Goal: Entertainment & Leisure: Consume media (video, audio)

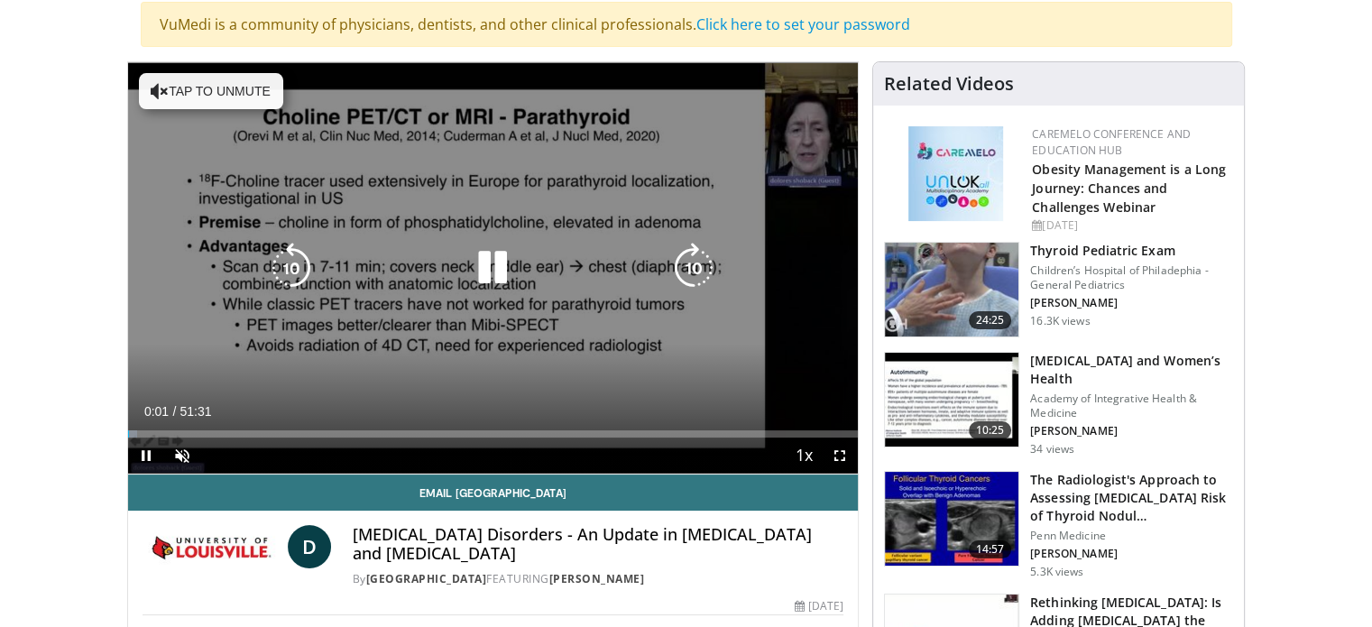
scroll to position [271, 0]
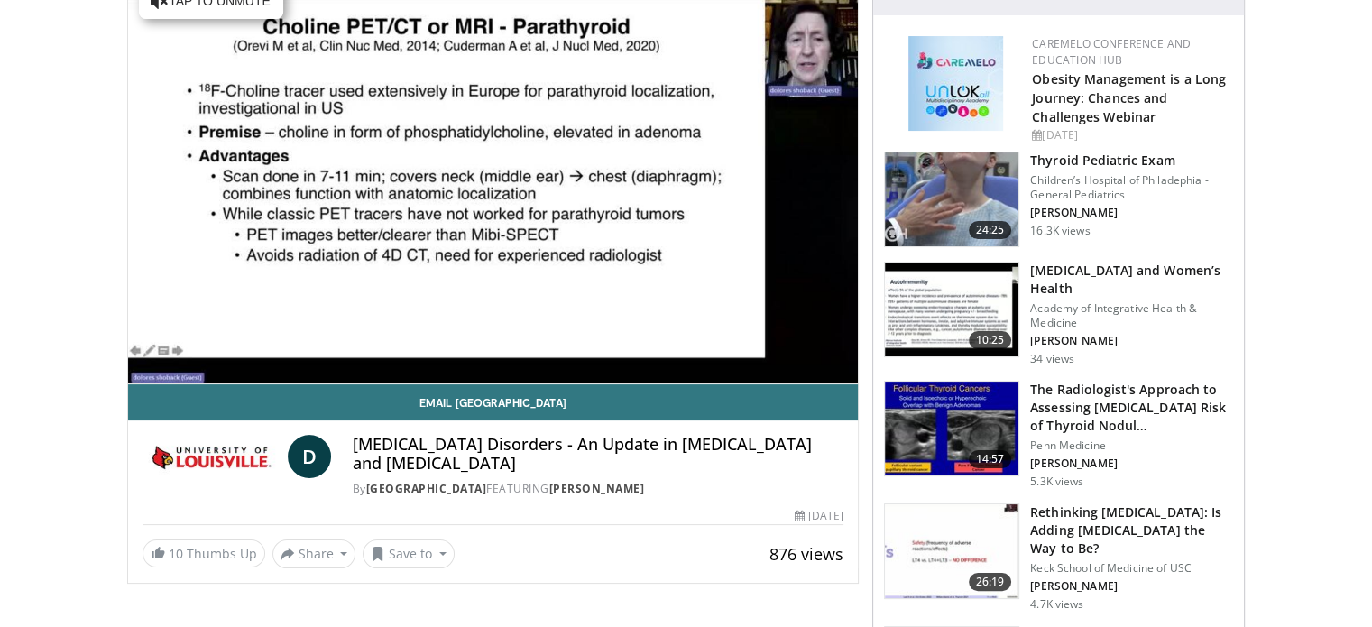
click at [176, 364] on div "10 seconds Tap to unmute" at bounding box center [493, 177] width 731 height 411
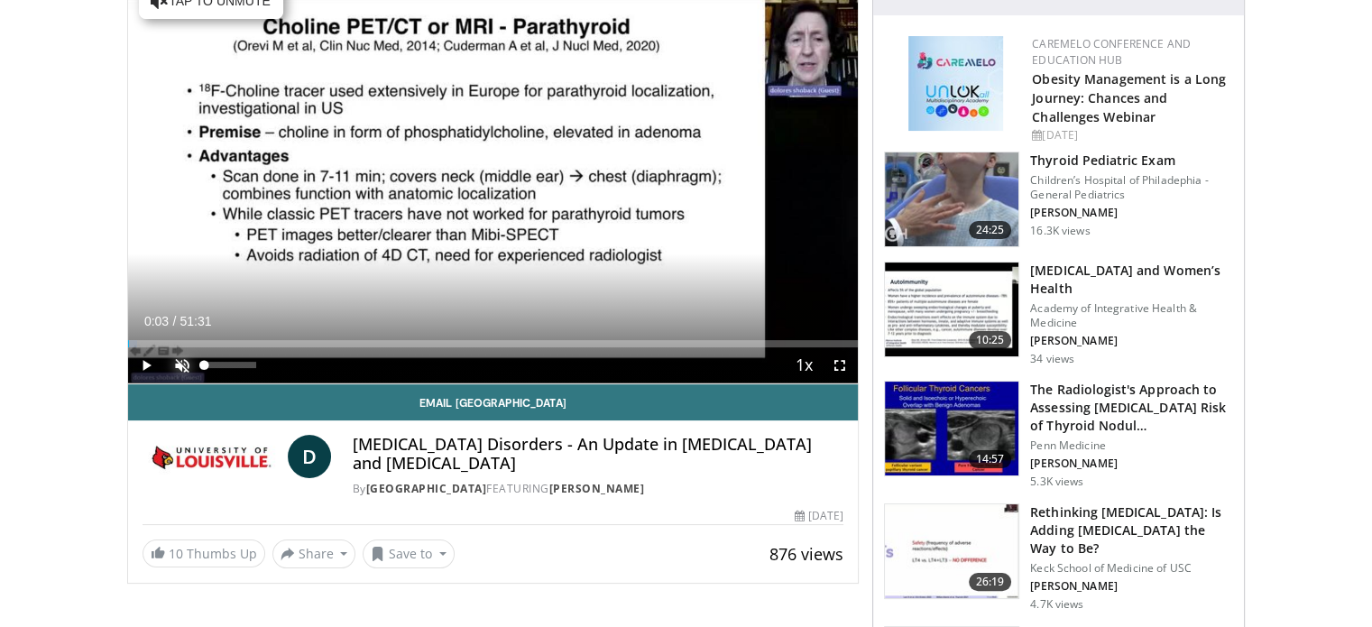
click at [180, 362] on span "Video Player" at bounding box center [182, 365] width 36 height 36
drag, startPoint x: 256, startPoint y: 364, endPoint x: 544, endPoint y: 360, distance: 287.8
click at [544, 360] on div "Current Time 0:03 / Duration 51:31 Play Skip Backward Skip Forward Mute 100% Lo…" at bounding box center [493, 365] width 731 height 36
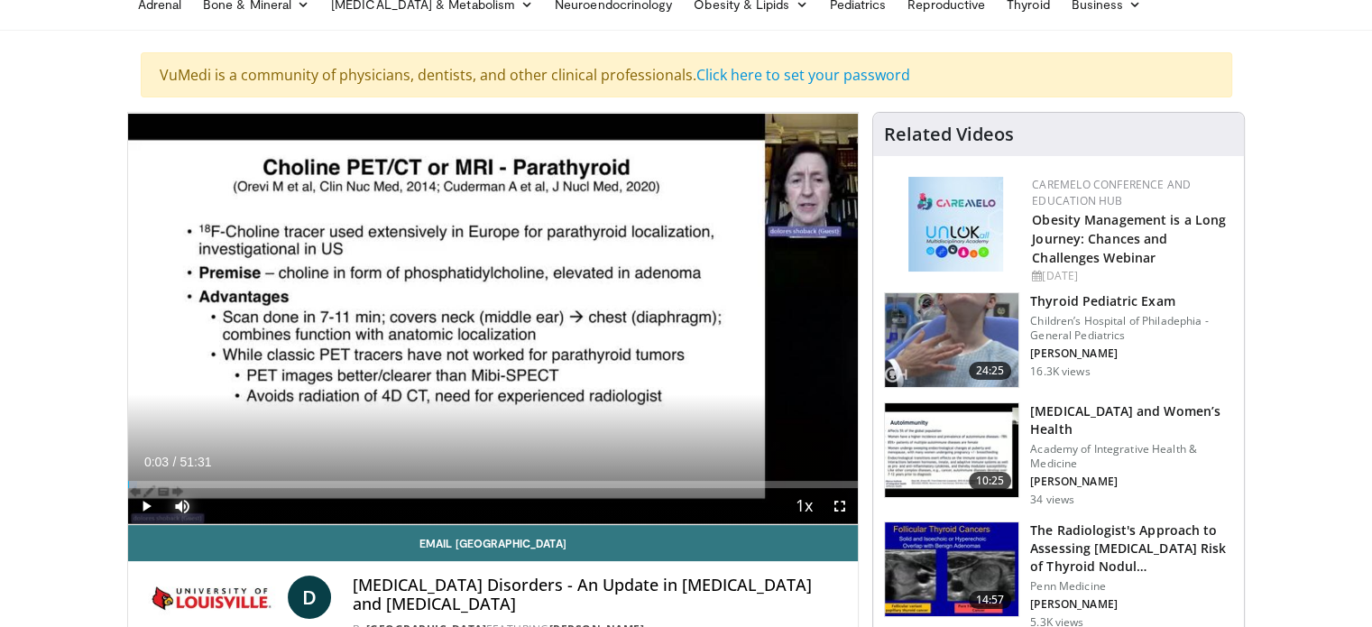
scroll to position [90, 0]
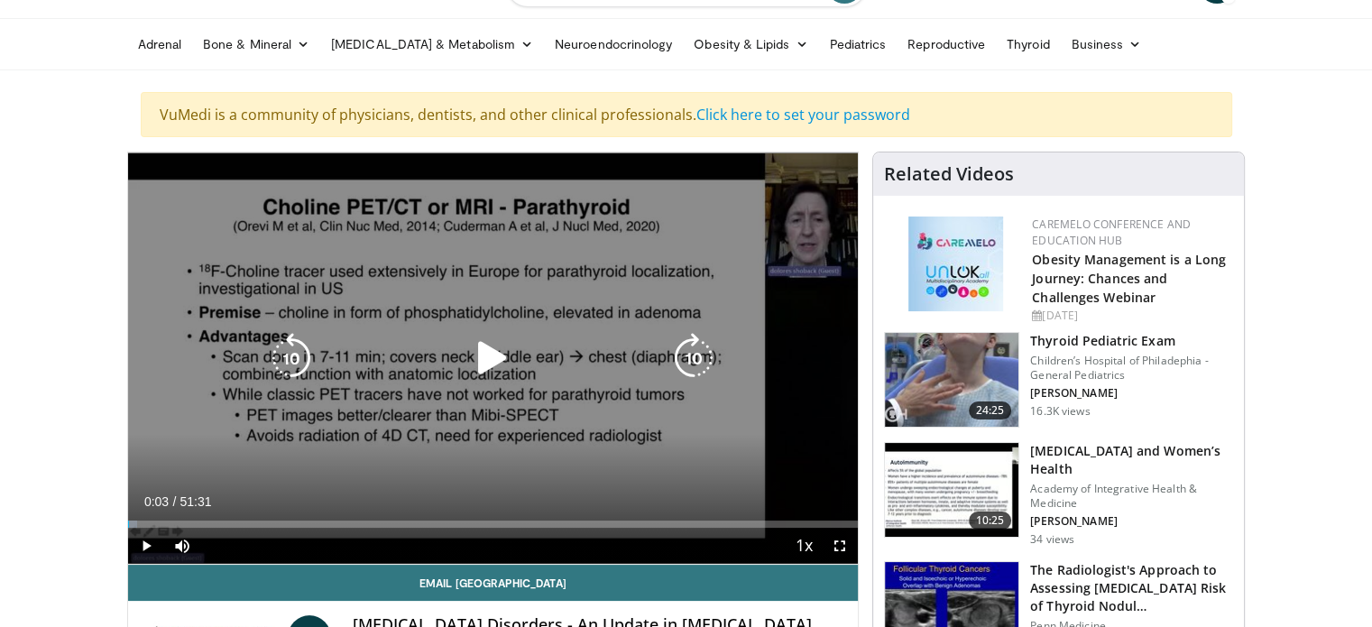
click at [490, 360] on icon "Video Player" at bounding box center [492, 358] width 51 height 51
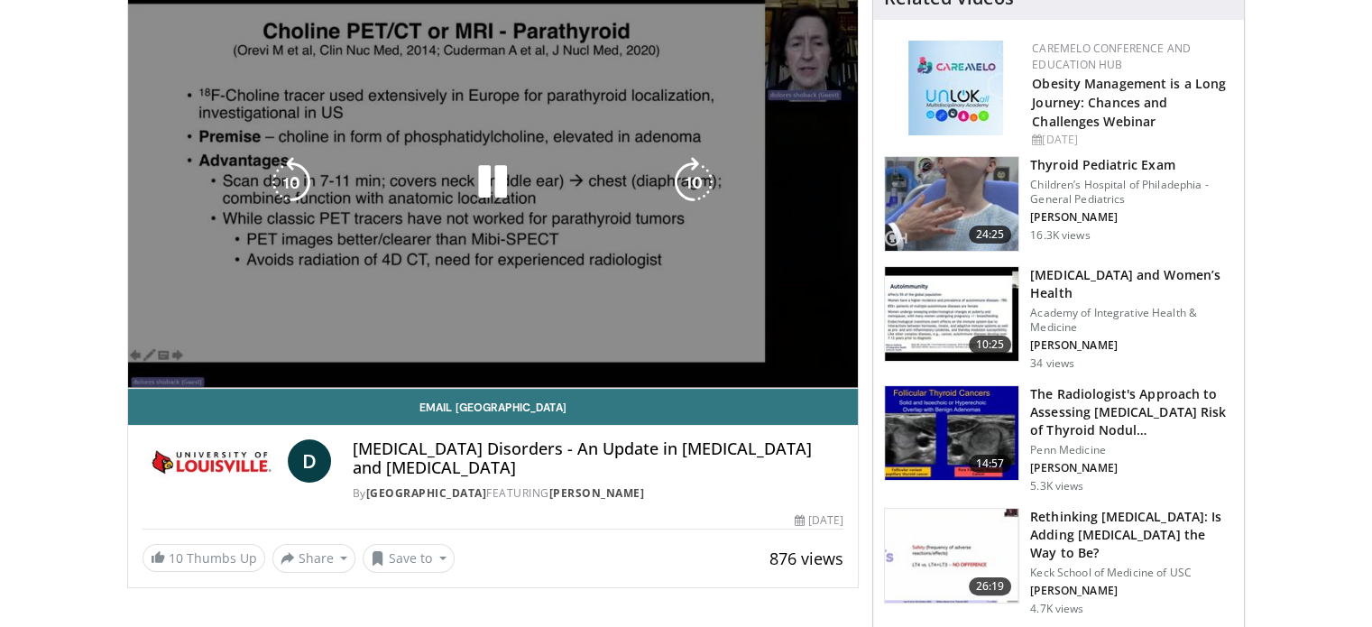
scroll to position [271, 0]
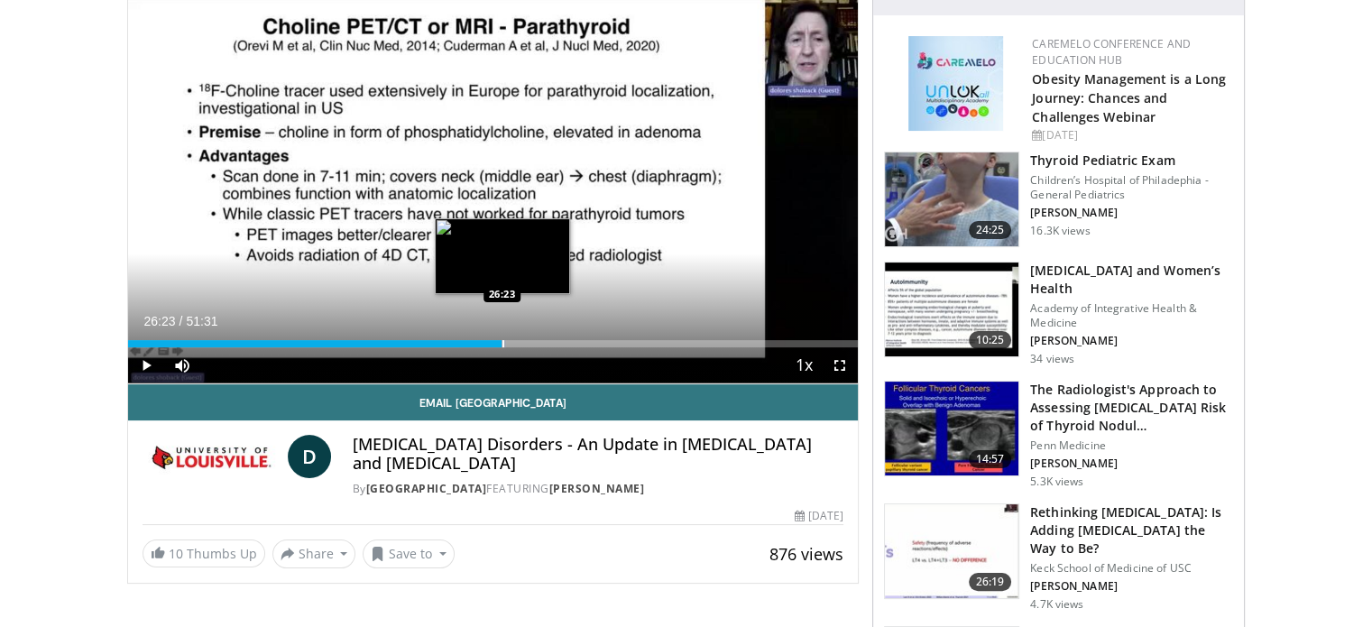
drag, startPoint x: 172, startPoint y: 345, endPoint x: 502, endPoint y: 344, distance: 329.3
click at [502, 344] on div "Progress Bar" at bounding box center [503, 343] width 2 height 7
click at [539, 338] on div "Loaded : 53.27% 26:27 29:03" at bounding box center [493, 338] width 731 height 17
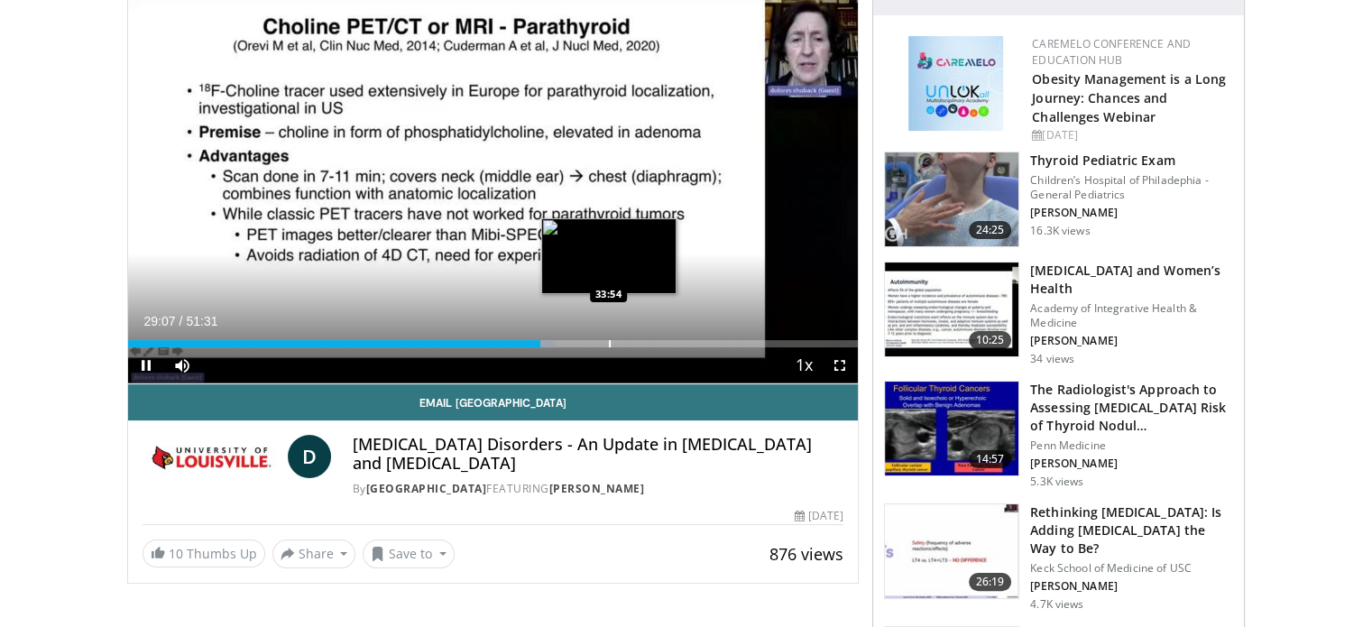
click at [610, 338] on div "Loaded : 58.56% 29:07 33:54" at bounding box center [493, 338] width 731 height 17
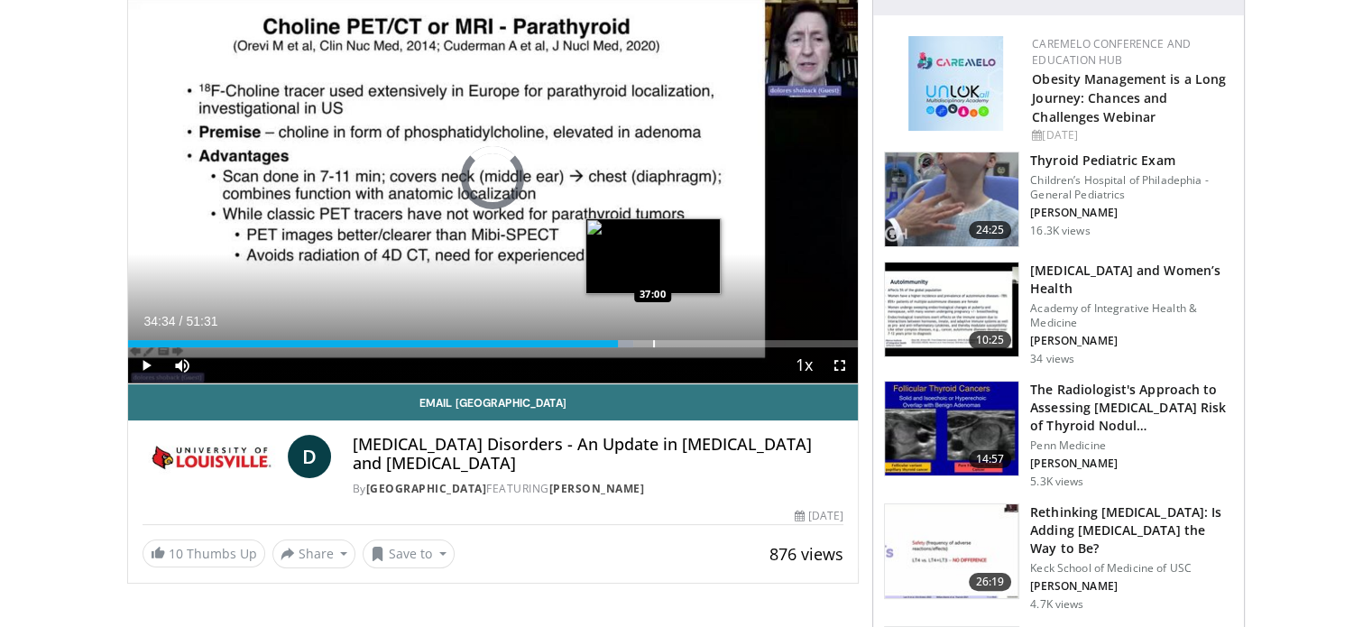
click at [653, 344] on div "Progress Bar" at bounding box center [654, 343] width 2 height 7
click at [631, 342] on div "Progress Bar" at bounding box center [632, 343] width 2 height 7
click at [635, 342] on video-js "**********" at bounding box center [493, 178] width 731 height 412
click at [636, 346] on div "Progress Bar" at bounding box center [637, 343] width 2 height 7
click at [642, 344] on div "Progress Bar" at bounding box center [643, 343] width 2 height 7
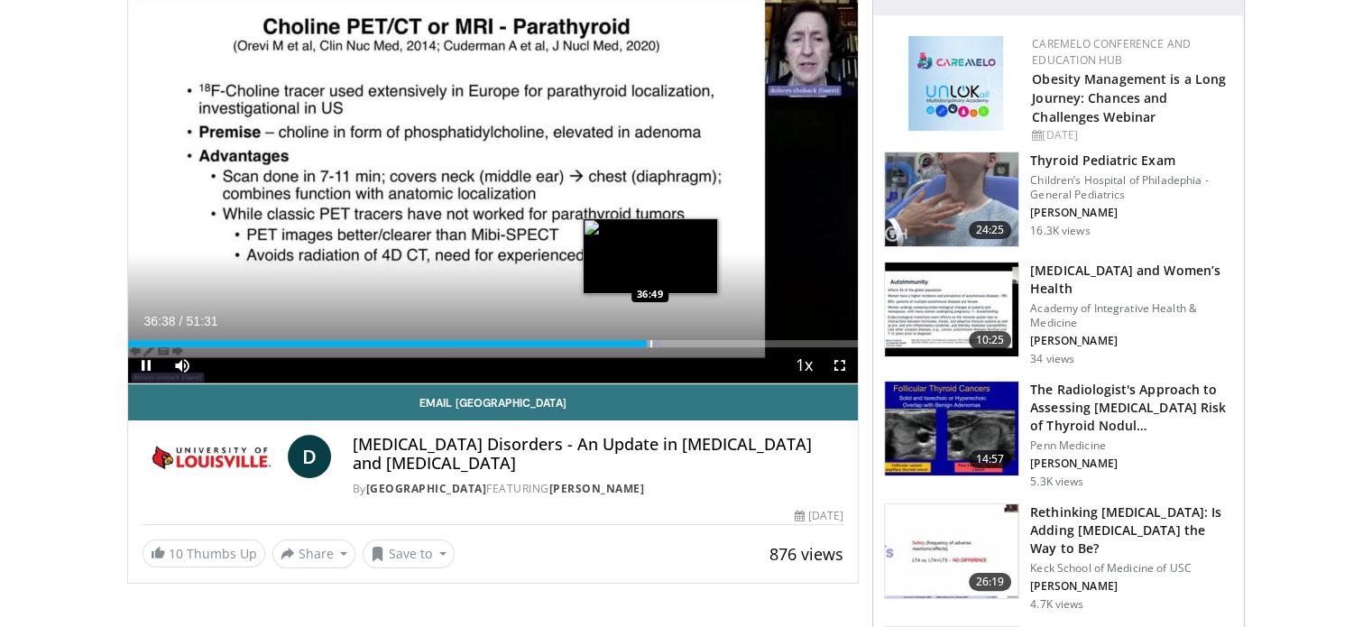
click at [650, 343] on video-js "**********" at bounding box center [493, 178] width 731 height 412
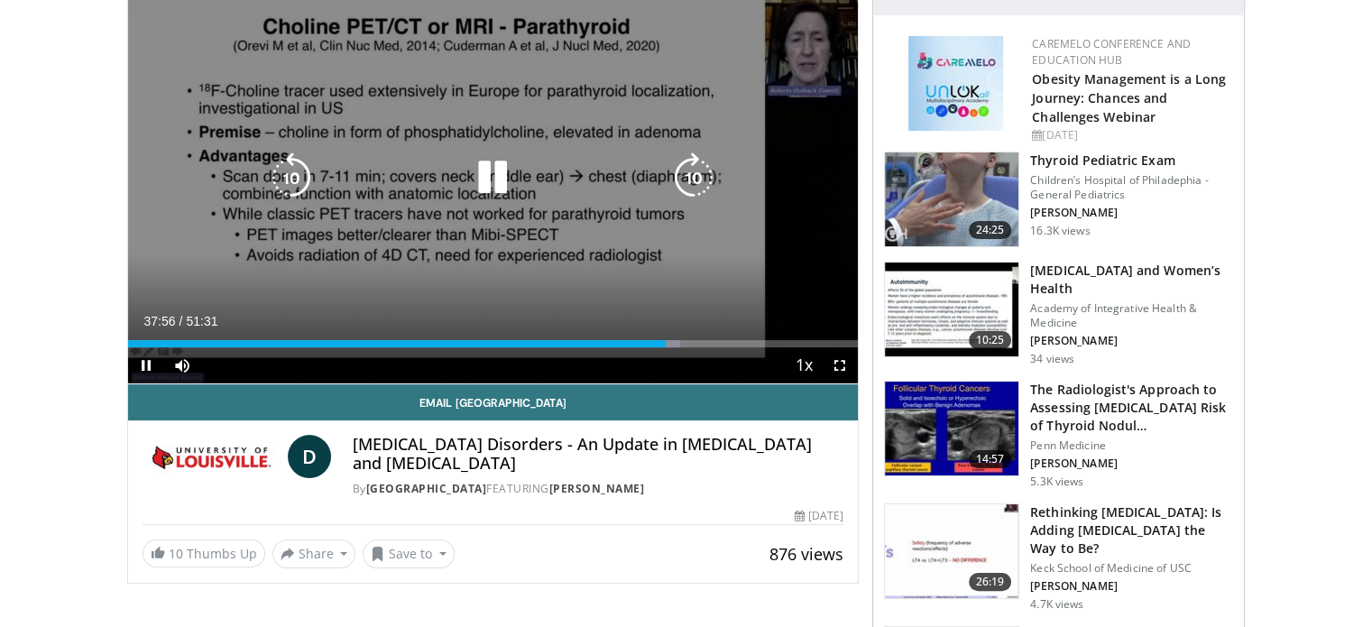
click at [277, 179] on icon "Video Player" at bounding box center [291, 177] width 51 height 51
click at [287, 176] on icon "Video Player" at bounding box center [291, 177] width 51 height 51
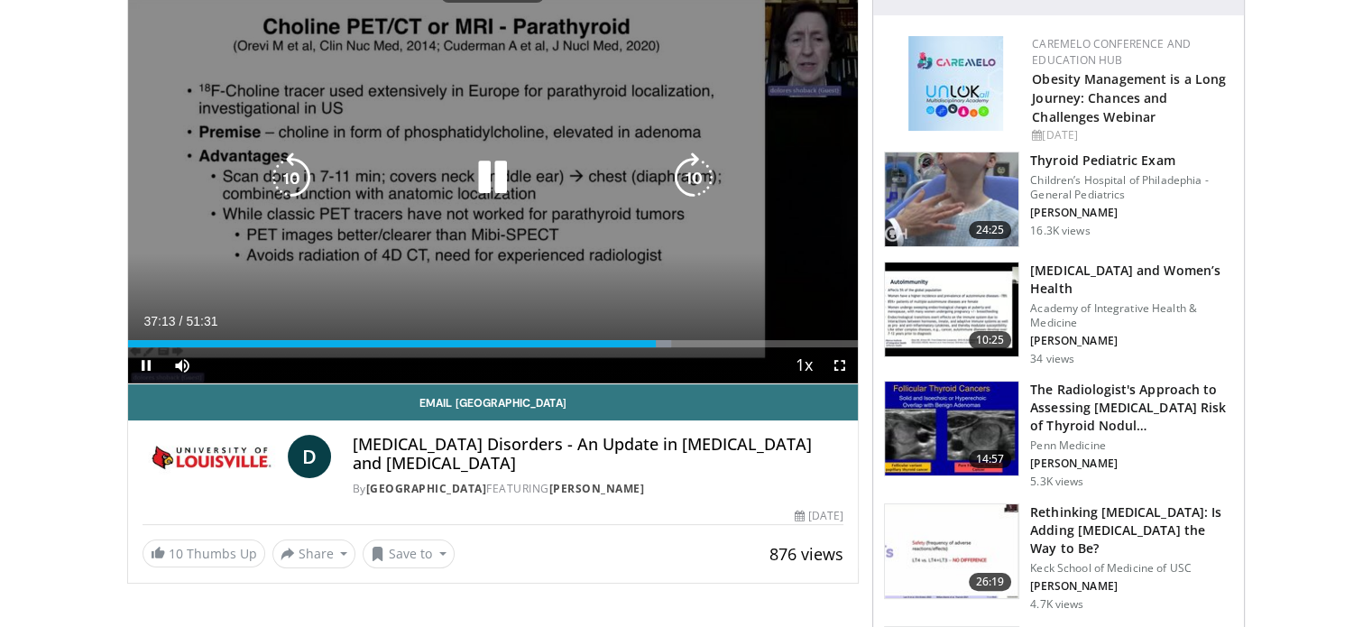
click at [287, 176] on icon "Video Player" at bounding box center [291, 177] width 51 height 51
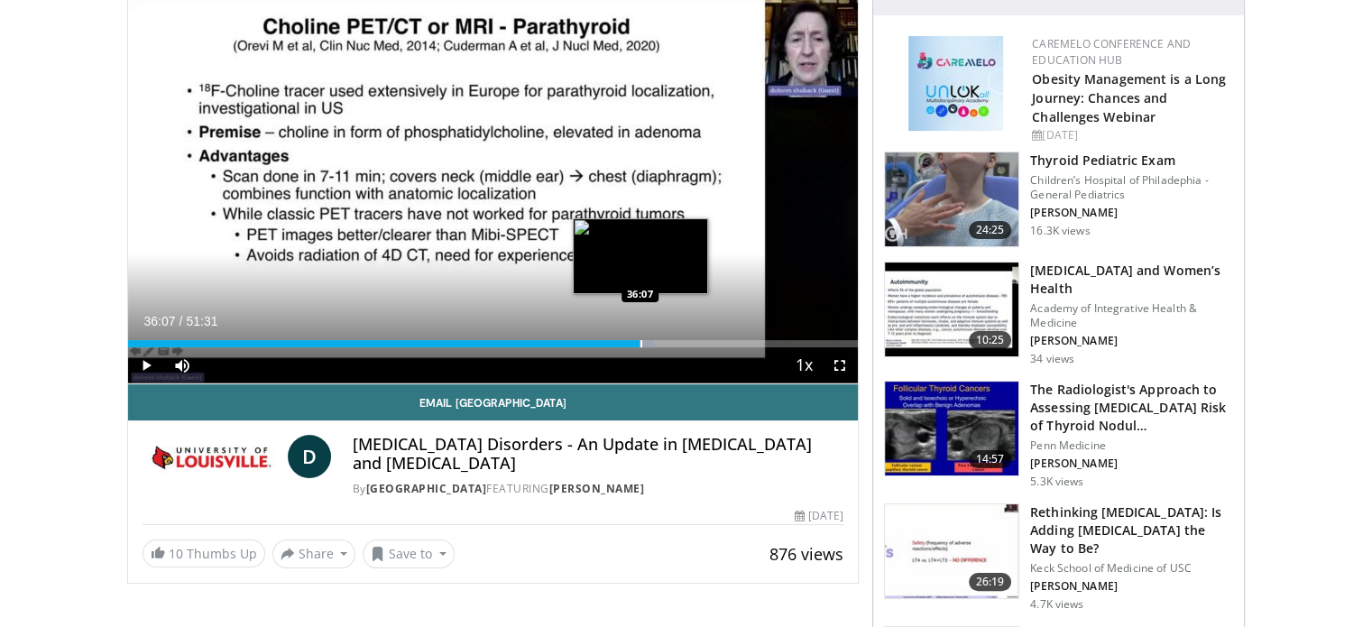
drag, startPoint x: 652, startPoint y: 342, endPoint x: 639, endPoint y: 342, distance: 13.5
click at [641, 342] on div "Progress Bar" at bounding box center [642, 343] width 2 height 7
click at [634, 342] on div "Progress Bar" at bounding box center [635, 343] width 2 height 7
click at [630, 343] on div "Progress Bar" at bounding box center [631, 343] width 2 height 7
click at [626, 344] on div "Loaded : 68.35% 35:10 35:14" at bounding box center [493, 343] width 731 height 7
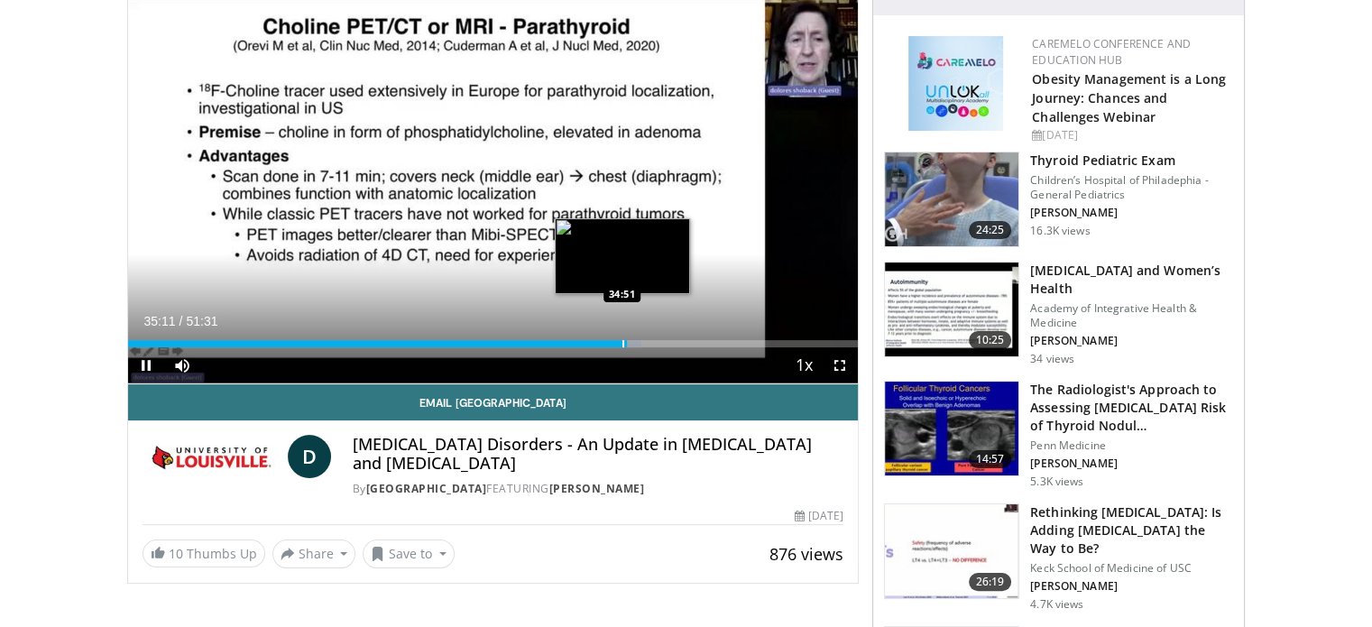
click at [622, 346] on div "Progress Bar" at bounding box center [623, 343] width 2 height 7
click at [621, 346] on div "Progress Bar" at bounding box center [622, 343] width 2 height 7
click at [613, 344] on div "Progress Bar" at bounding box center [614, 343] width 2 height 7
click at [609, 343] on div "Progress Bar" at bounding box center [610, 343] width 2 height 7
click at [604, 345] on div "Progress Bar" at bounding box center [605, 343] width 2 height 7
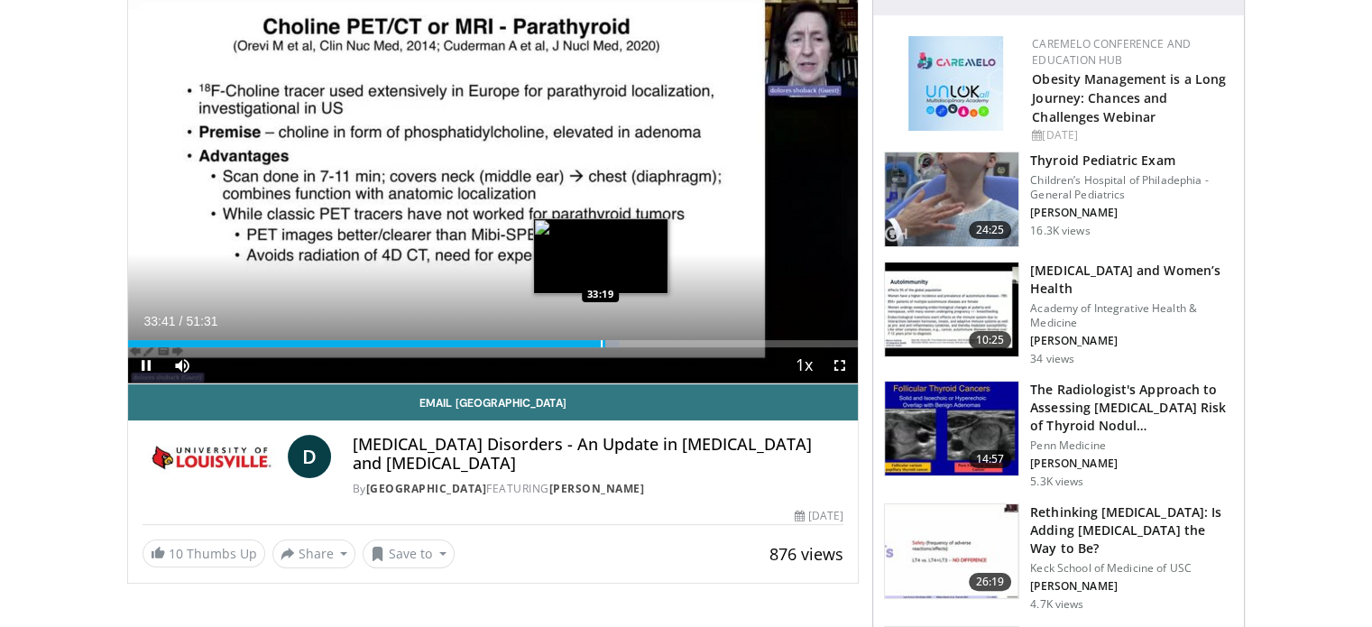
click at [599, 344] on div "33:41" at bounding box center [367, 343] width 478 height 7
click at [598, 344] on div "Progress Bar" at bounding box center [599, 343] width 2 height 7
click at [594, 346] on div "Progress Bar" at bounding box center [595, 343] width 2 height 7
click at [588, 346] on div "Progress Bar" at bounding box center [589, 343] width 2 height 7
click at [585, 343] on div "32:29" at bounding box center [358, 343] width 461 height 7
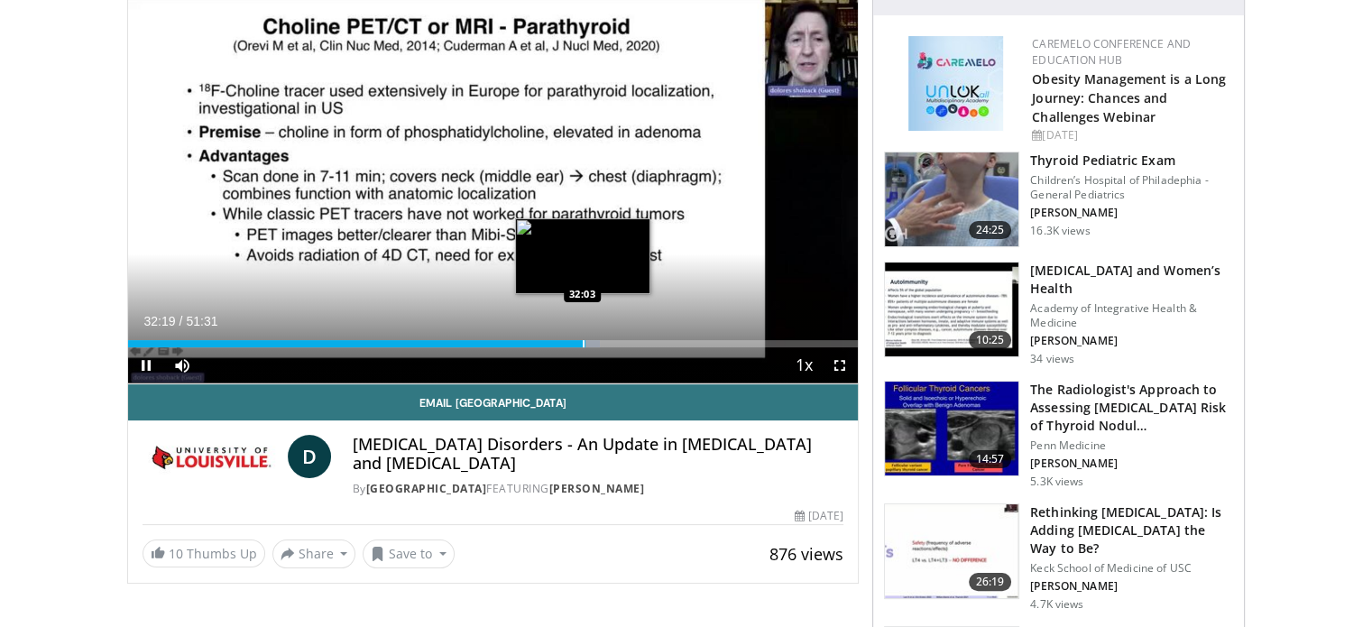
click at [583, 343] on div "Progress Bar" at bounding box center [584, 343] width 2 height 7
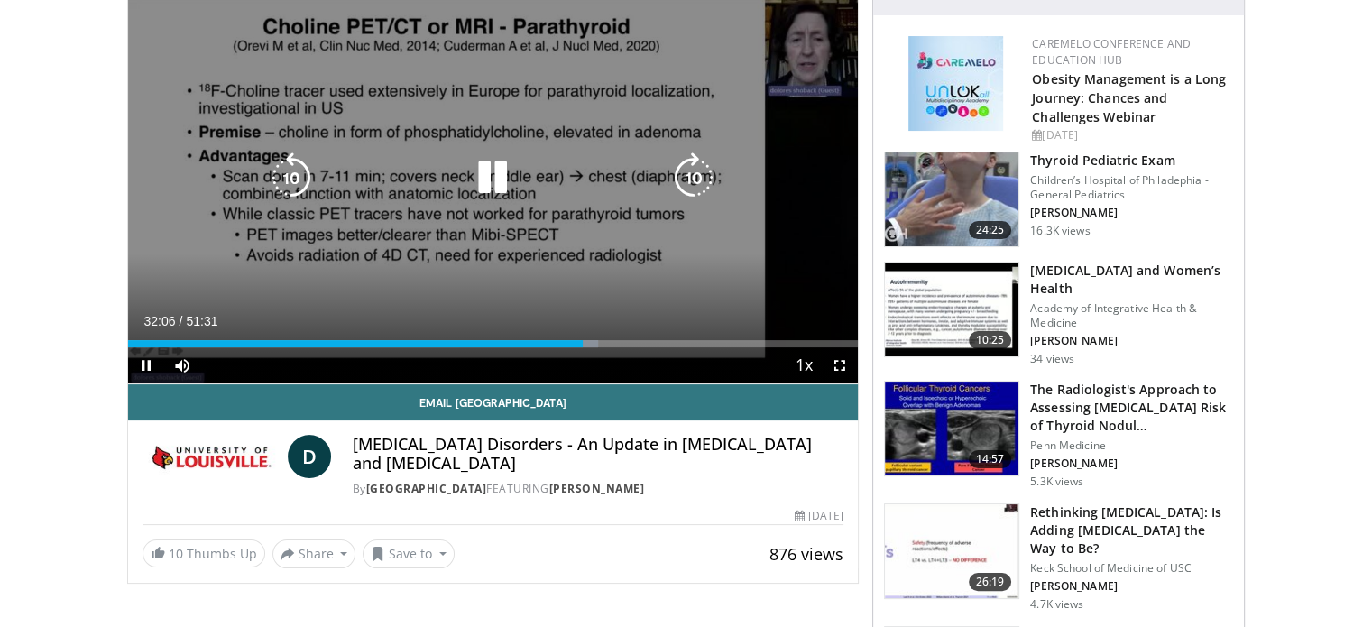
click at [500, 182] on icon "Video Player" at bounding box center [492, 177] width 51 height 51
click at [487, 174] on icon "Video Player" at bounding box center [492, 177] width 51 height 51
click at [497, 176] on icon "Video Player" at bounding box center [492, 177] width 51 height 51
